Goal: Task Accomplishment & Management: Complete application form

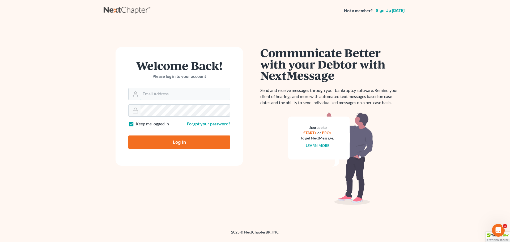
type input "[PERSON_NAME][EMAIL_ADDRESS][DOMAIN_NAME]"
click at [179, 145] on input "Log In" at bounding box center [179, 141] width 102 height 13
type input "Thinking..."
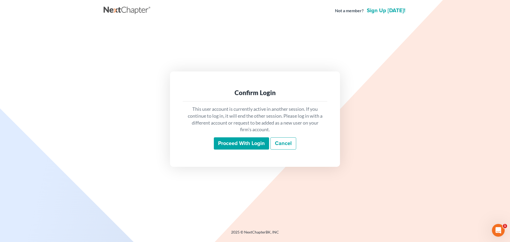
click at [248, 146] on input "Proceed with login" at bounding box center [241, 143] width 55 height 12
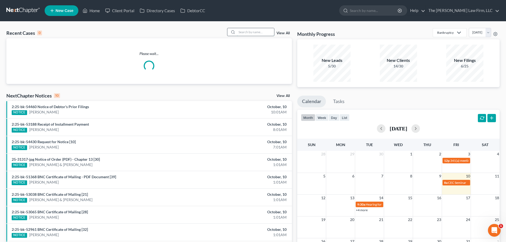
click at [259, 28] on input "search" at bounding box center [255, 32] width 37 height 8
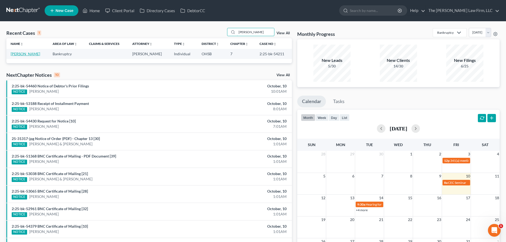
type input "hurlburt"
click at [29, 52] on link "Hurlburt, Crystal" at bounding box center [25, 54] width 29 height 5
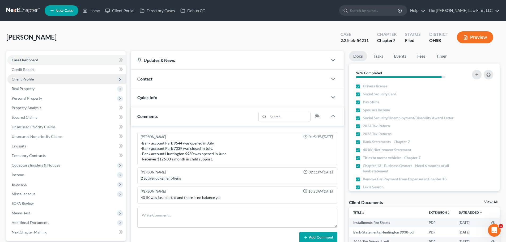
click at [25, 77] on span "Client Profile" at bounding box center [23, 79] width 22 height 5
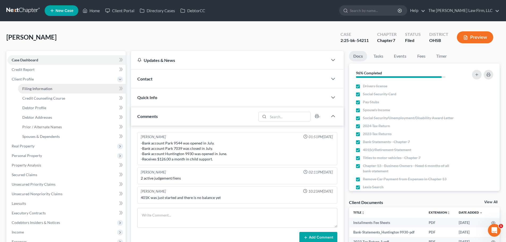
click at [30, 86] on link "Filing Information" at bounding box center [72, 89] width 108 height 10
select select "1"
select select "0"
select select "36"
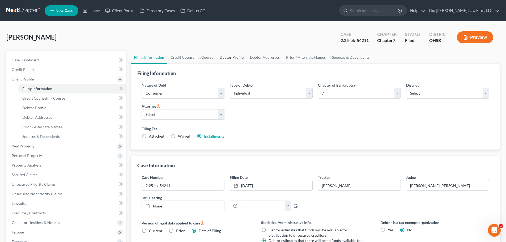
click at [227, 57] on link "Debtor Profile" at bounding box center [231, 57] width 30 height 13
select select "1"
select select "4"
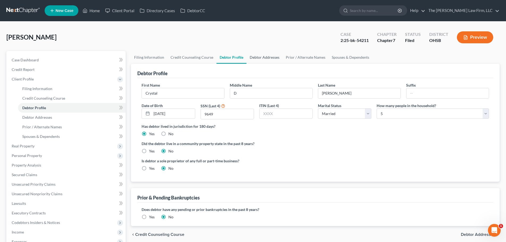
click at [265, 58] on link "Debtor Addresses" at bounding box center [264, 57] width 36 height 13
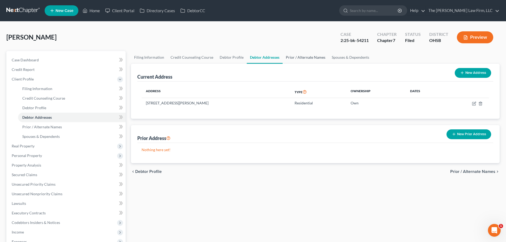
click at [310, 56] on link "Prior / Alternate Names" at bounding box center [306, 57] width 46 height 13
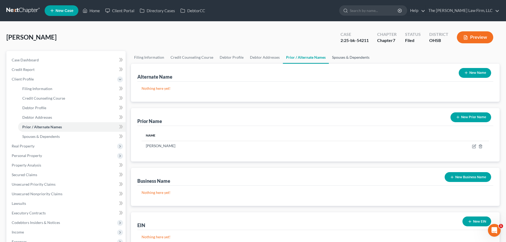
click at [342, 59] on link "Spouses & Dependents" at bounding box center [351, 57] width 44 height 13
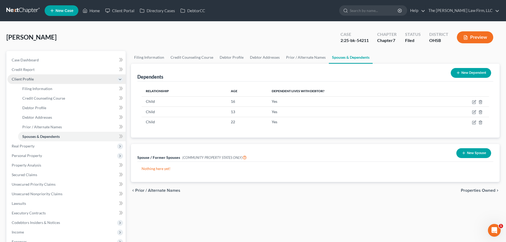
click at [26, 81] on span "Client Profile" at bounding box center [23, 79] width 22 height 5
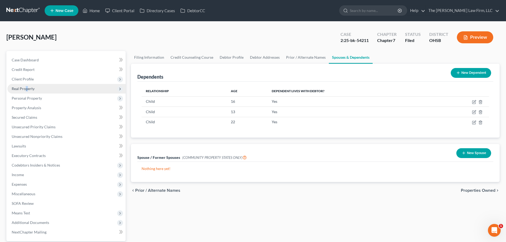
click at [27, 88] on span "Real Property" at bounding box center [23, 88] width 23 height 5
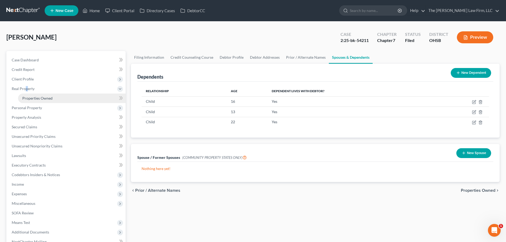
click at [28, 98] on span "Properties Owned" at bounding box center [37, 98] width 30 height 5
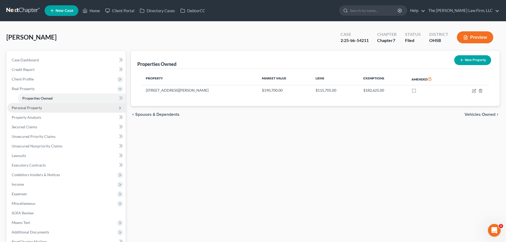
click at [28, 108] on span "Personal Property" at bounding box center [27, 107] width 30 height 5
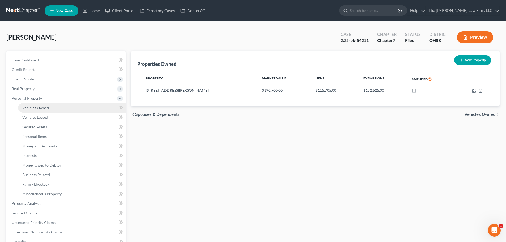
click at [33, 106] on span "Vehicles Owned" at bounding box center [35, 107] width 27 height 5
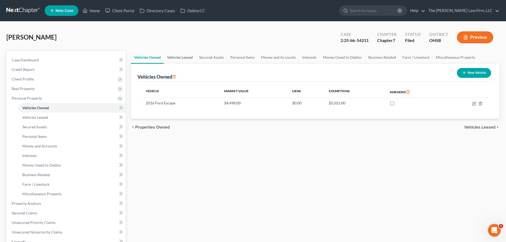
click at [175, 58] on link "Vehicles Leased" at bounding box center [180, 57] width 32 height 13
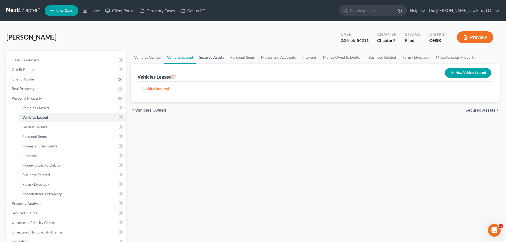
click at [212, 58] on link "Secured Assets" at bounding box center [211, 57] width 31 height 13
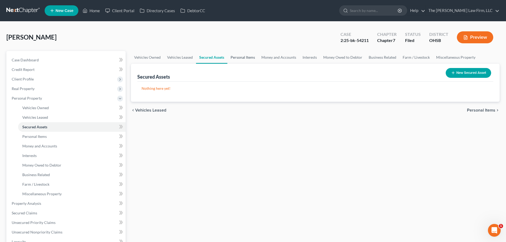
click at [243, 57] on link "Personal Items" at bounding box center [242, 57] width 31 height 13
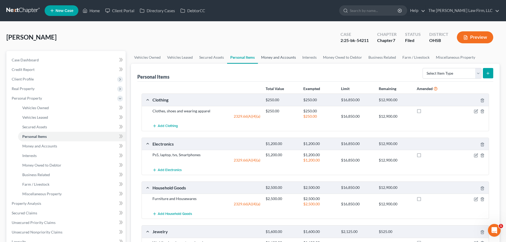
click at [278, 57] on link "Money and Accounts" at bounding box center [278, 57] width 41 height 13
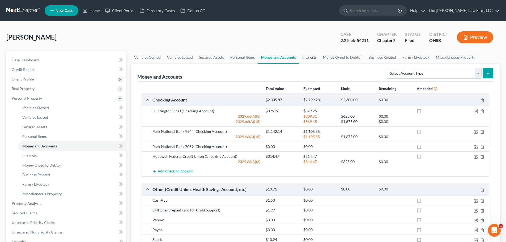
click at [308, 59] on link "Interests" at bounding box center [309, 57] width 21 height 13
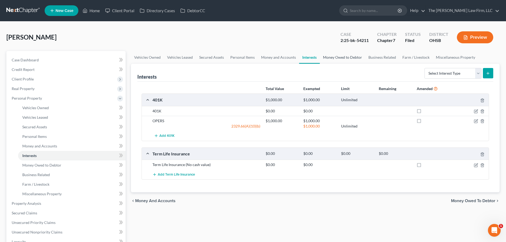
click at [334, 57] on link "Money Owed to Debtor" at bounding box center [342, 57] width 45 height 13
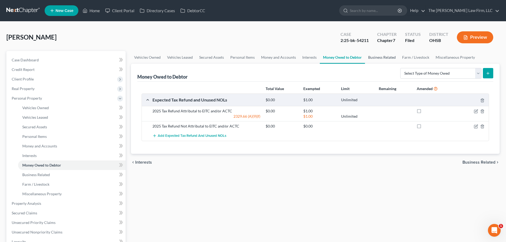
click at [385, 57] on link "Business Related" at bounding box center [382, 57] width 34 height 13
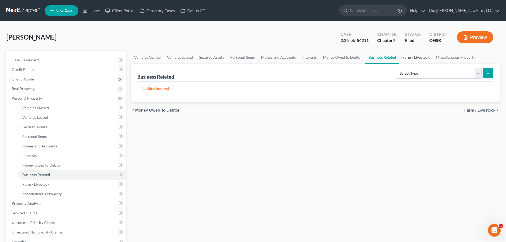
click at [413, 56] on link "Farm / Livestock" at bounding box center [415, 57] width 33 height 13
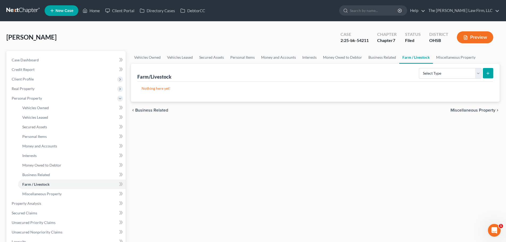
drag, startPoint x: 413, startPoint y: 56, endPoint x: 429, endPoint y: 54, distance: 16.4
click at [429, 54] on link "Farm / Livestock" at bounding box center [416, 57] width 34 height 13
click at [447, 54] on link "Miscellaneous Property" at bounding box center [456, 57] width 46 height 13
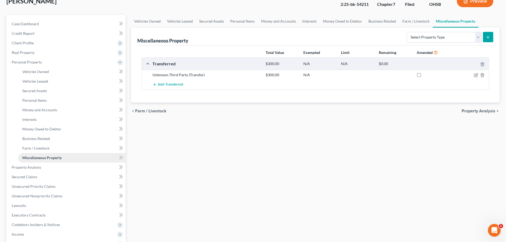
scroll to position [53, 0]
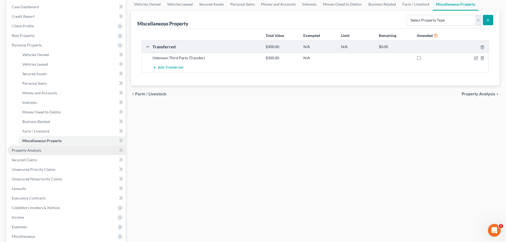
click at [29, 150] on span "Property Analysis" at bounding box center [26, 150] width 29 height 5
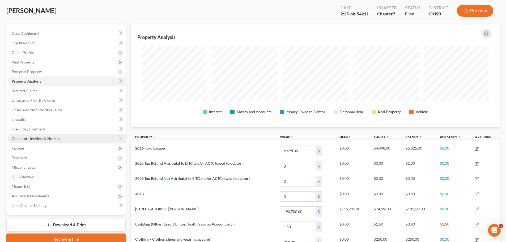
click at [29, 137] on span "Codebtors Insiders & Notices" at bounding box center [36, 138] width 48 height 5
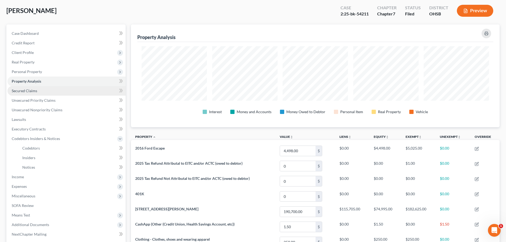
click at [33, 89] on span "Secured Claims" at bounding box center [24, 90] width 25 height 5
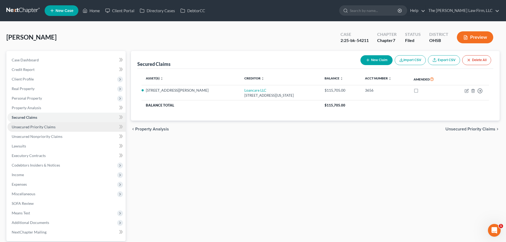
click at [39, 125] on span "Unsecured Priority Claims" at bounding box center [34, 127] width 44 height 5
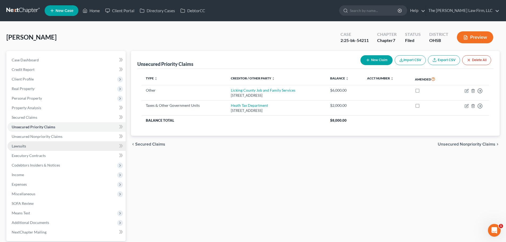
click at [29, 145] on link "Lawsuits" at bounding box center [66, 146] width 118 height 10
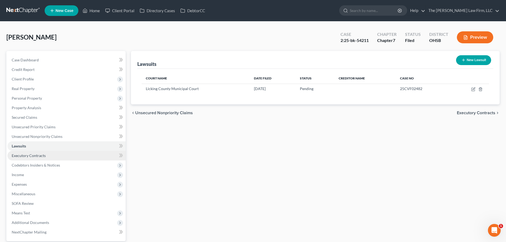
click at [32, 156] on span "Executory Contracts" at bounding box center [29, 155] width 34 height 5
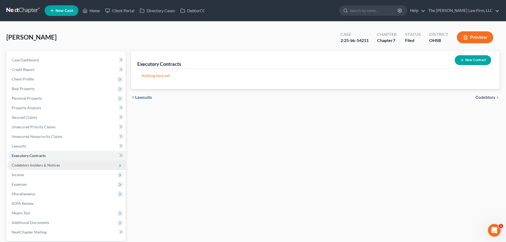
click at [35, 164] on span "Codebtors Insiders & Notices" at bounding box center [36, 165] width 48 height 5
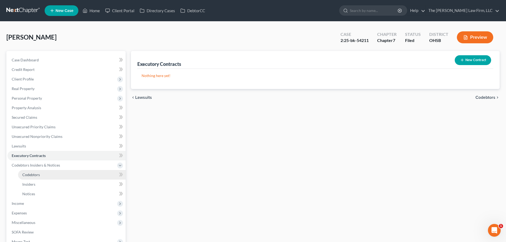
click at [33, 174] on span "Codebtors" at bounding box center [31, 174] width 18 height 5
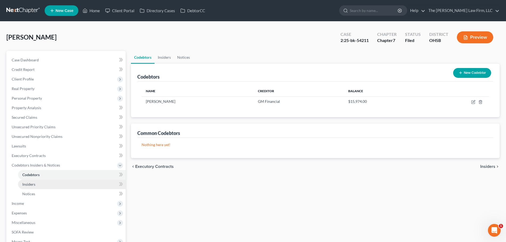
click at [34, 186] on span "Insiders" at bounding box center [28, 184] width 13 height 5
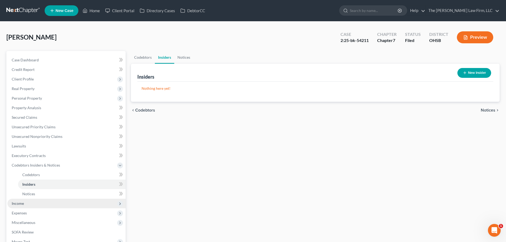
click at [20, 202] on span "Income" at bounding box center [18, 203] width 12 height 5
click at [47, 185] on span "Employment Income" at bounding box center [39, 184] width 34 height 5
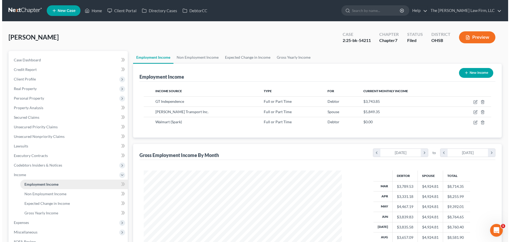
scroll to position [99, 209]
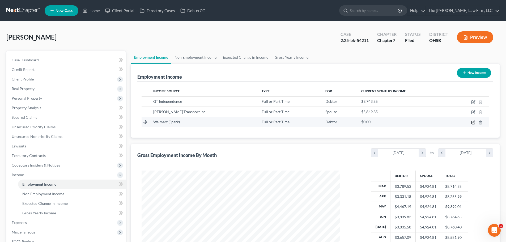
click at [474, 123] on icon "button" at bounding box center [473, 122] width 4 height 4
select select "0"
select select "2"
select select "0"
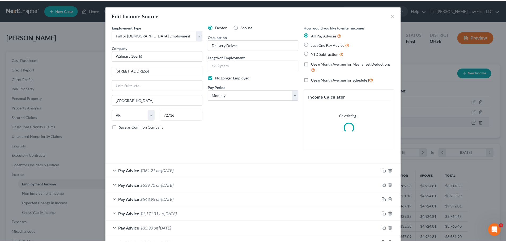
scroll to position [100, 211]
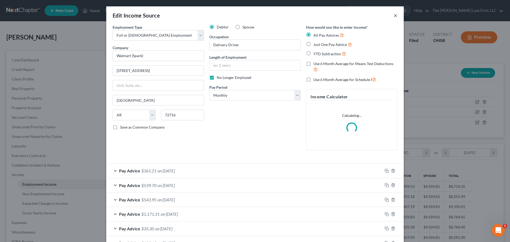
click at [394, 15] on button "×" at bounding box center [396, 15] width 4 height 6
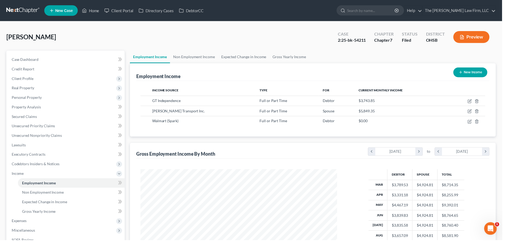
scroll to position [265441, 265332]
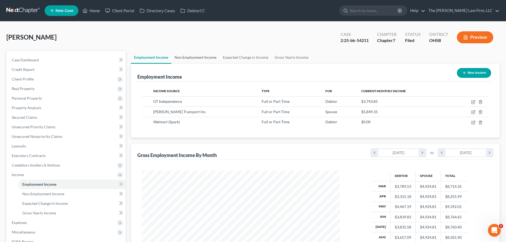
drag, startPoint x: 197, startPoint y: 63, endPoint x: 196, endPoint y: 57, distance: 5.6
click at [197, 62] on link "Non Employment Income" at bounding box center [195, 57] width 48 height 13
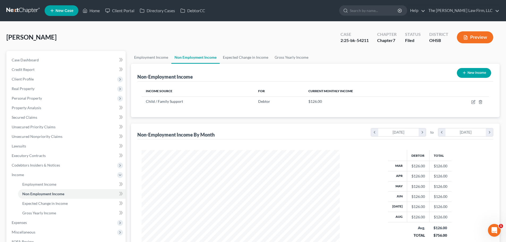
scroll to position [99, 209]
click at [237, 58] on link "Expected Change in Income" at bounding box center [246, 57] width 52 height 13
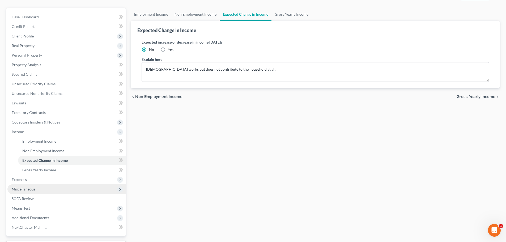
scroll to position [53, 0]
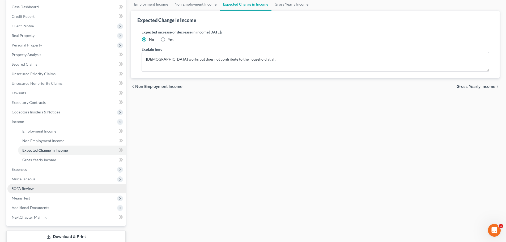
click at [29, 187] on span "SOFA Review" at bounding box center [23, 188] width 22 height 5
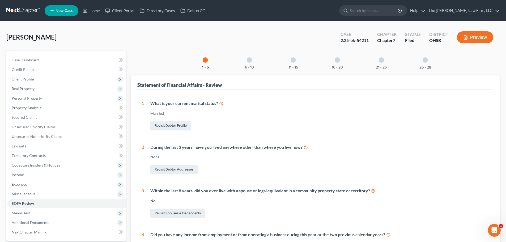
drag, startPoint x: 338, startPoint y: 60, endPoint x: 335, endPoint y: 64, distance: 4.8
click at [338, 60] on div at bounding box center [337, 59] width 5 height 5
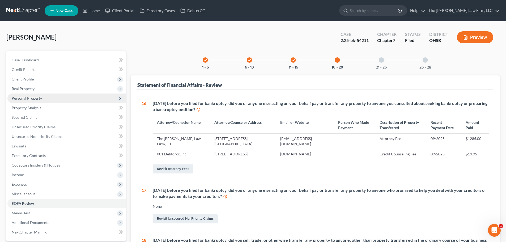
click at [21, 98] on span "Personal Property" at bounding box center [27, 98] width 30 height 5
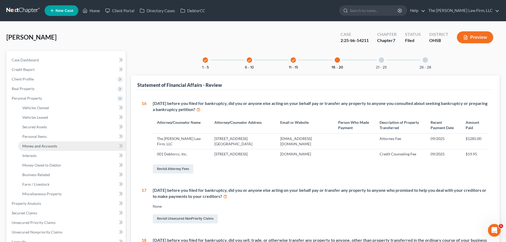
click at [33, 148] on span "Money and Accounts" at bounding box center [39, 146] width 35 height 5
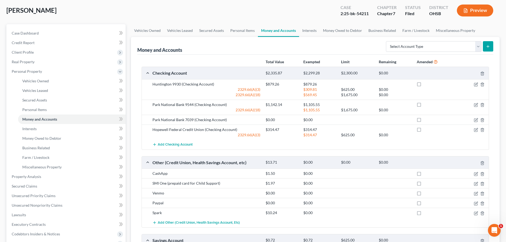
scroll to position [27, 0]
click at [311, 30] on link "Interests" at bounding box center [309, 30] width 21 height 13
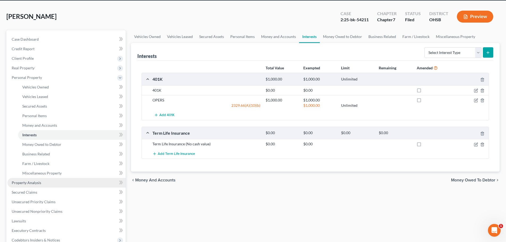
scroll to position [146, 0]
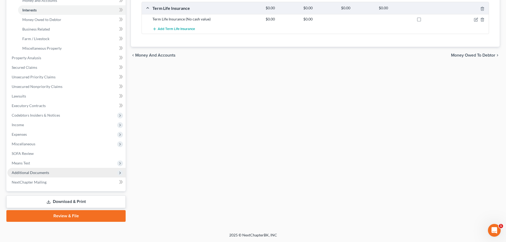
click at [33, 173] on span "Additional Documents" at bounding box center [30, 172] width 37 height 5
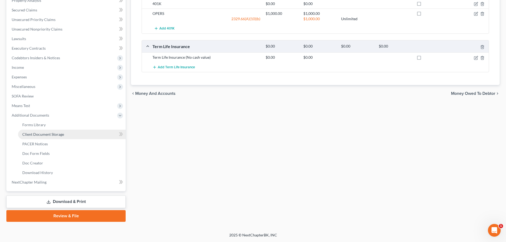
click at [53, 135] on span "Client Document Storage" at bounding box center [43, 134] width 42 height 5
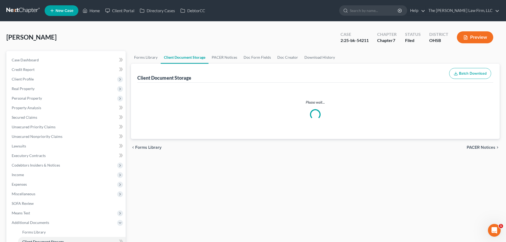
select select "7"
select select "52"
select select "61"
select select "37"
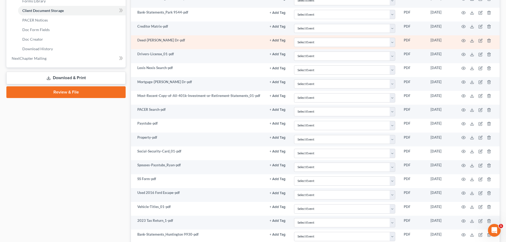
scroll to position [155, 0]
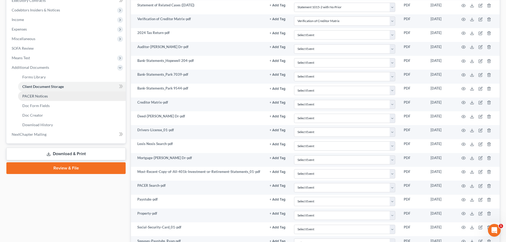
click at [54, 96] on link "PACER Notices" at bounding box center [72, 96] width 108 height 10
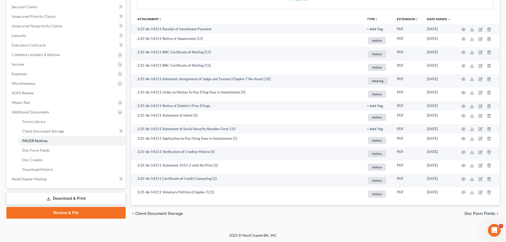
scroll to position [111, 0]
click at [44, 129] on span "Client Document Storage" at bounding box center [43, 131] width 42 height 5
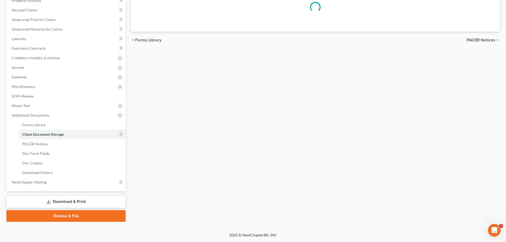
scroll to position [86, 0]
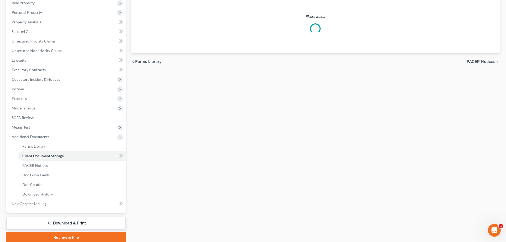
select select "7"
select select "52"
select select "61"
select select "37"
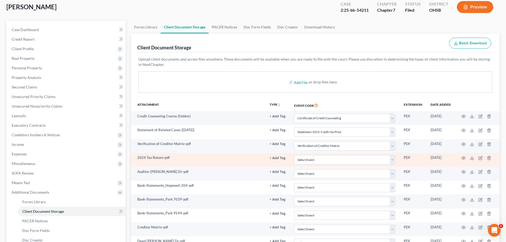
scroll to position [27, 0]
